Goal: Go to known website: Go to known website

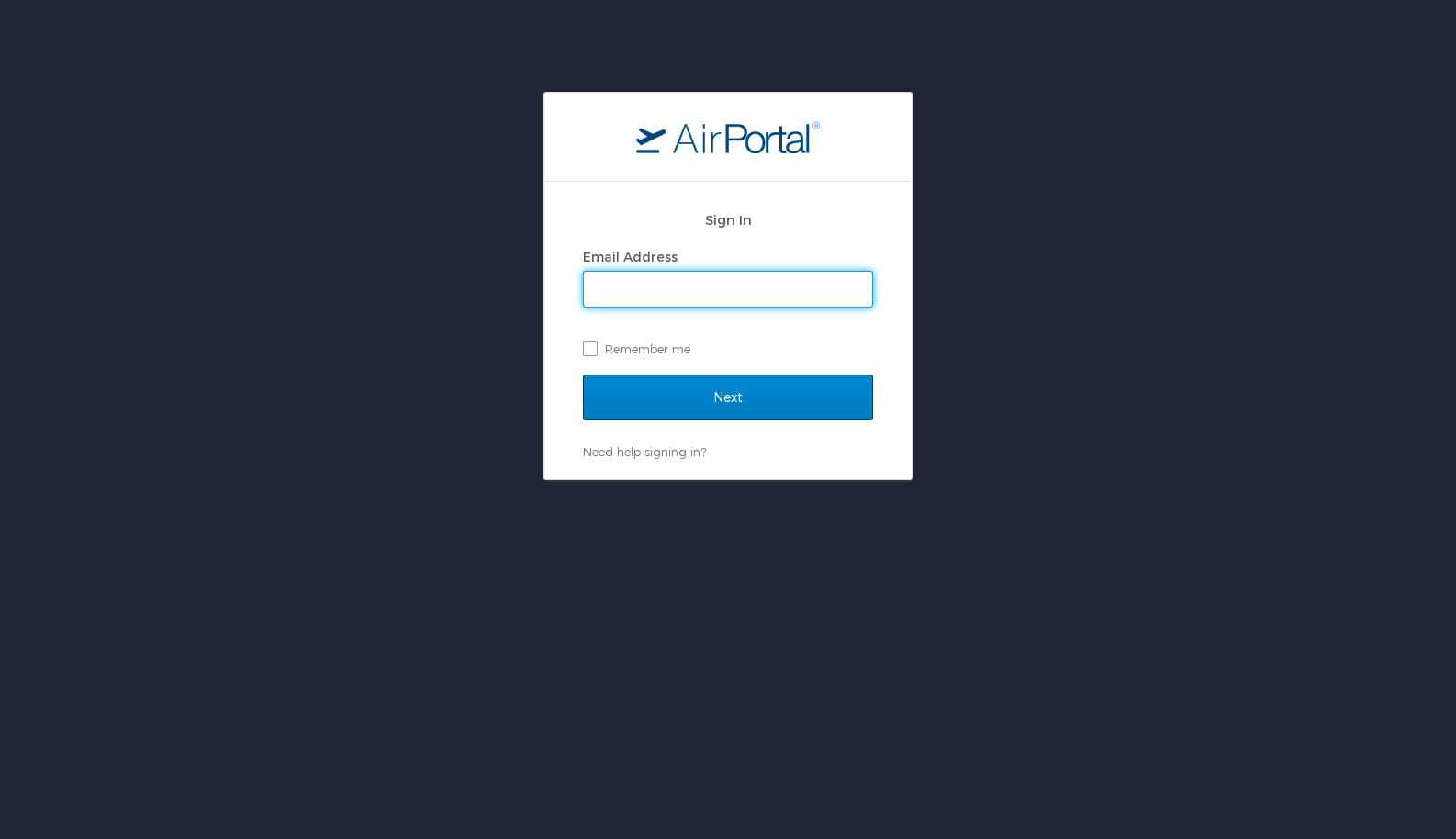
type input "[EMAIL_ADDRESS][DOMAIN_NAME]"
click at [702, 392] on input "Next" at bounding box center [727, 397] width 290 height 46
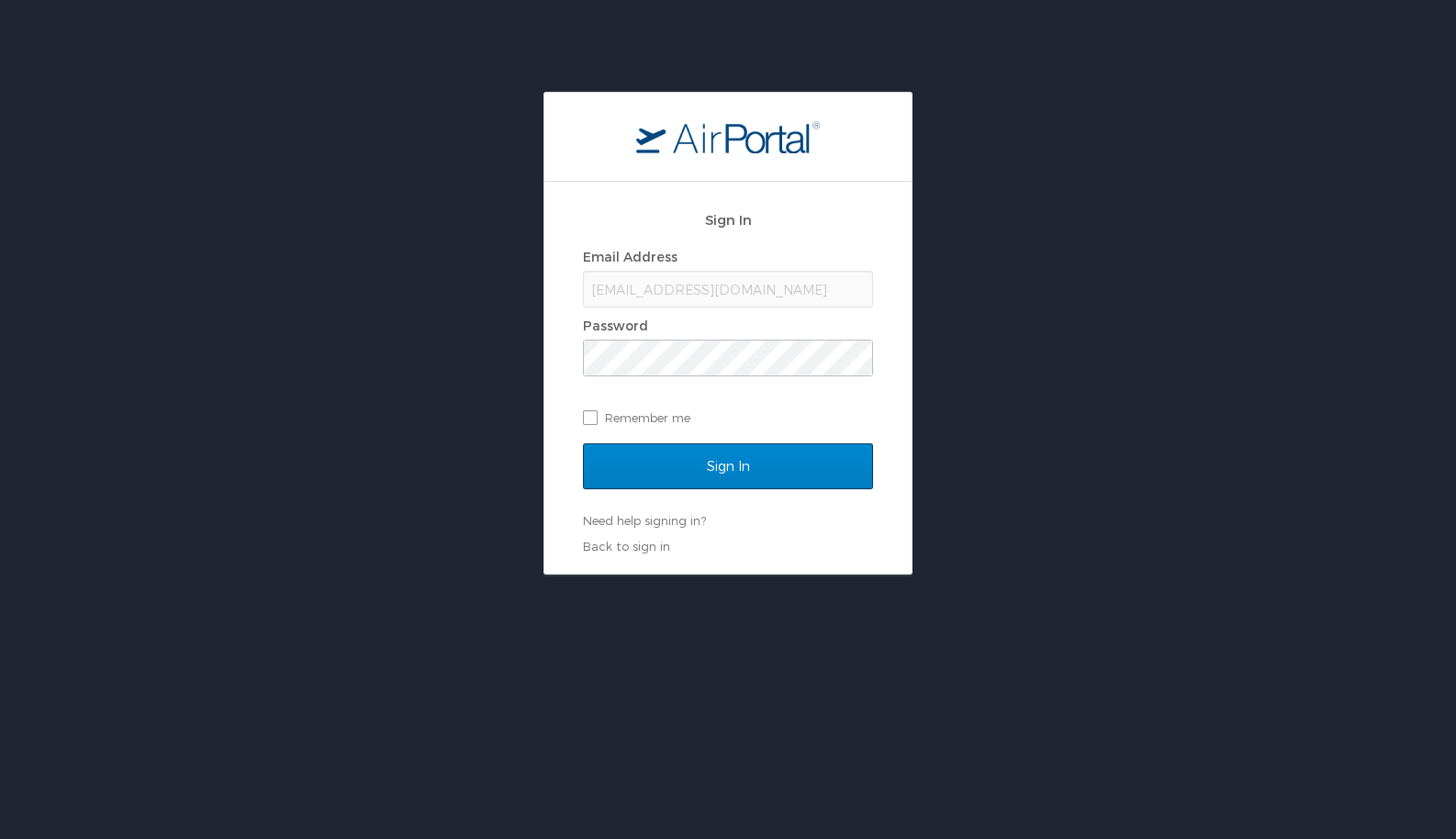
click at [718, 468] on input "Sign In" at bounding box center [727, 467] width 290 height 46
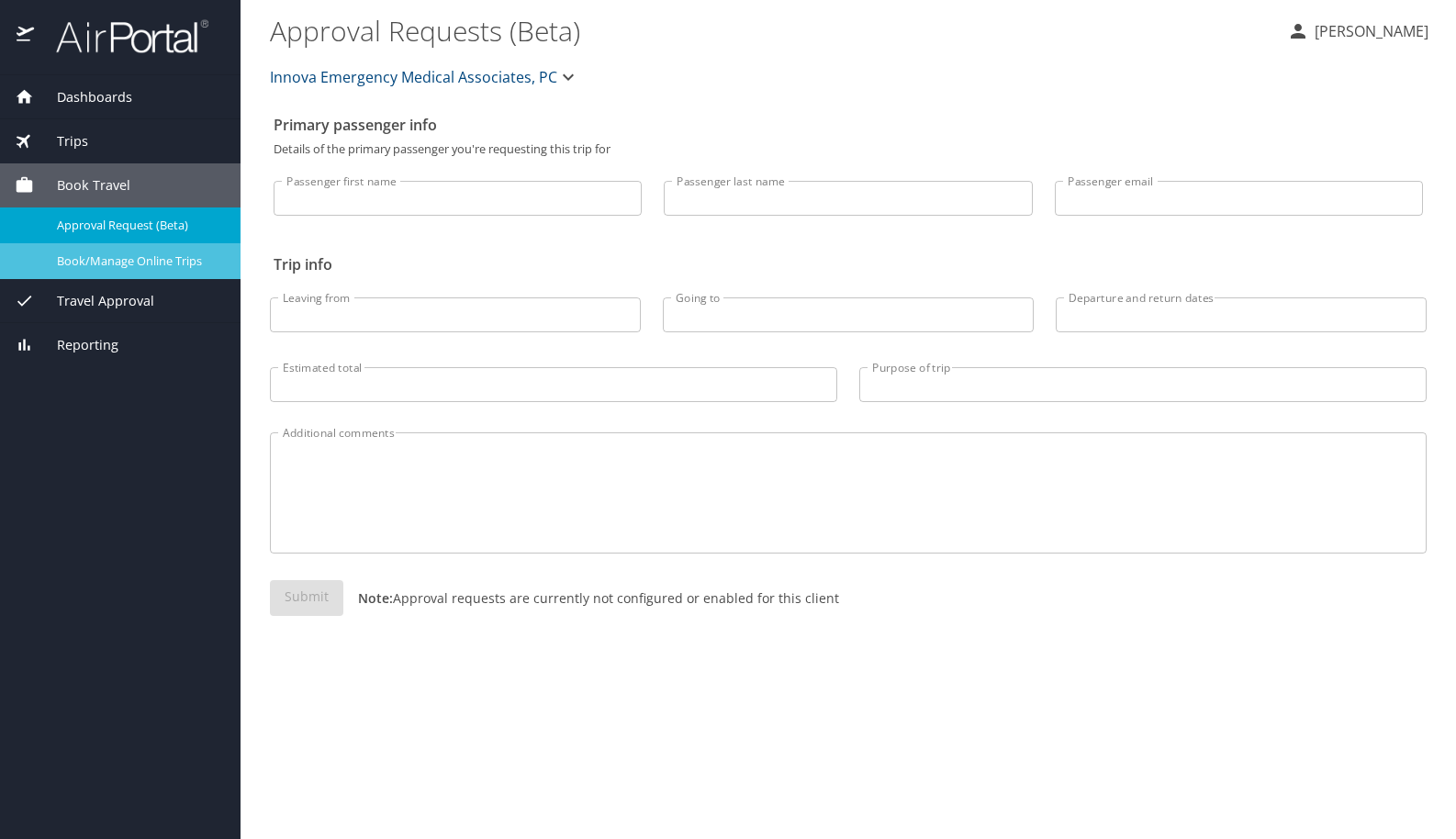
click at [154, 258] on span "Book/Manage Online Trips" at bounding box center [138, 261] width 162 height 17
